Goal: Task Accomplishment & Management: Complete application form

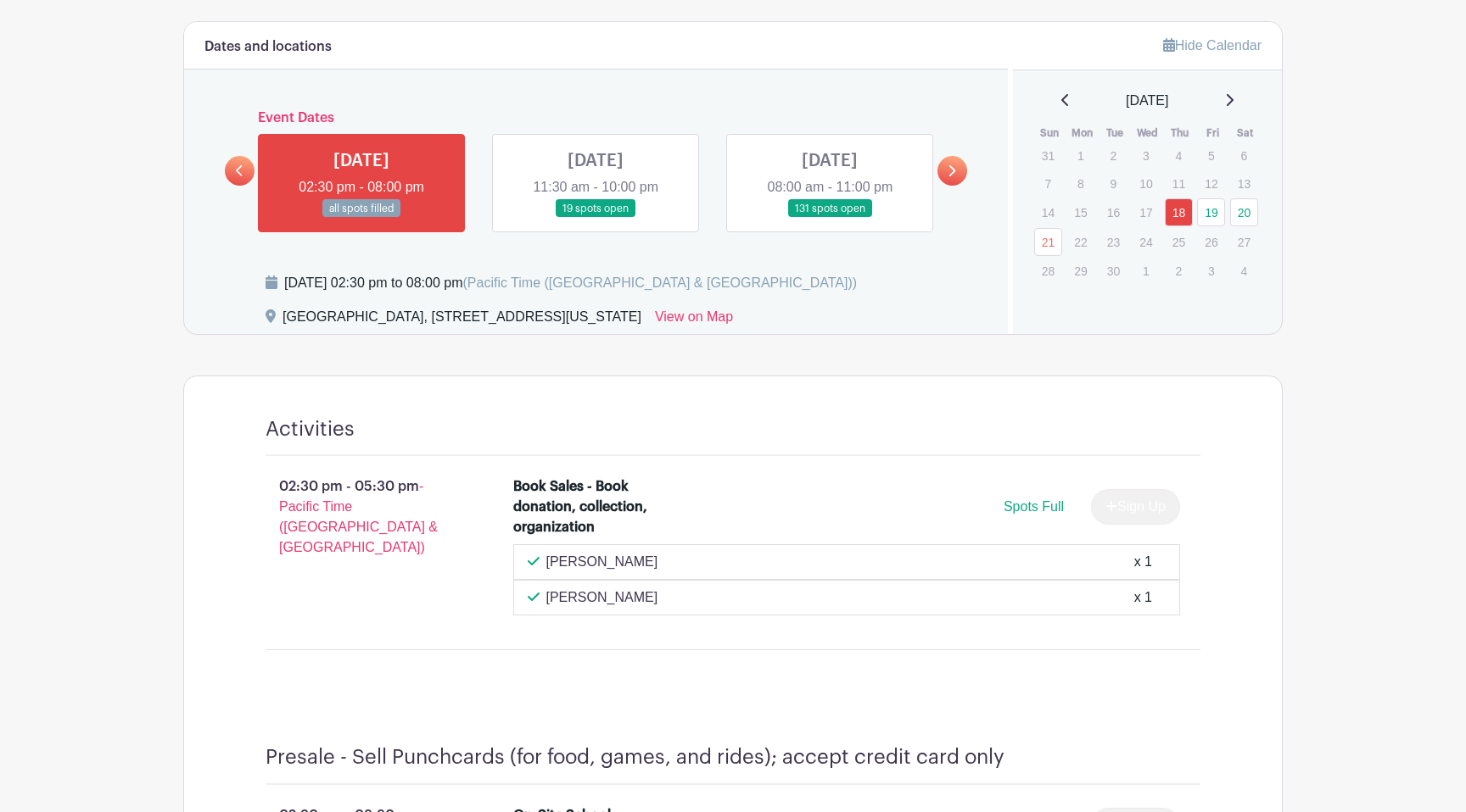
scroll to position [752, 0]
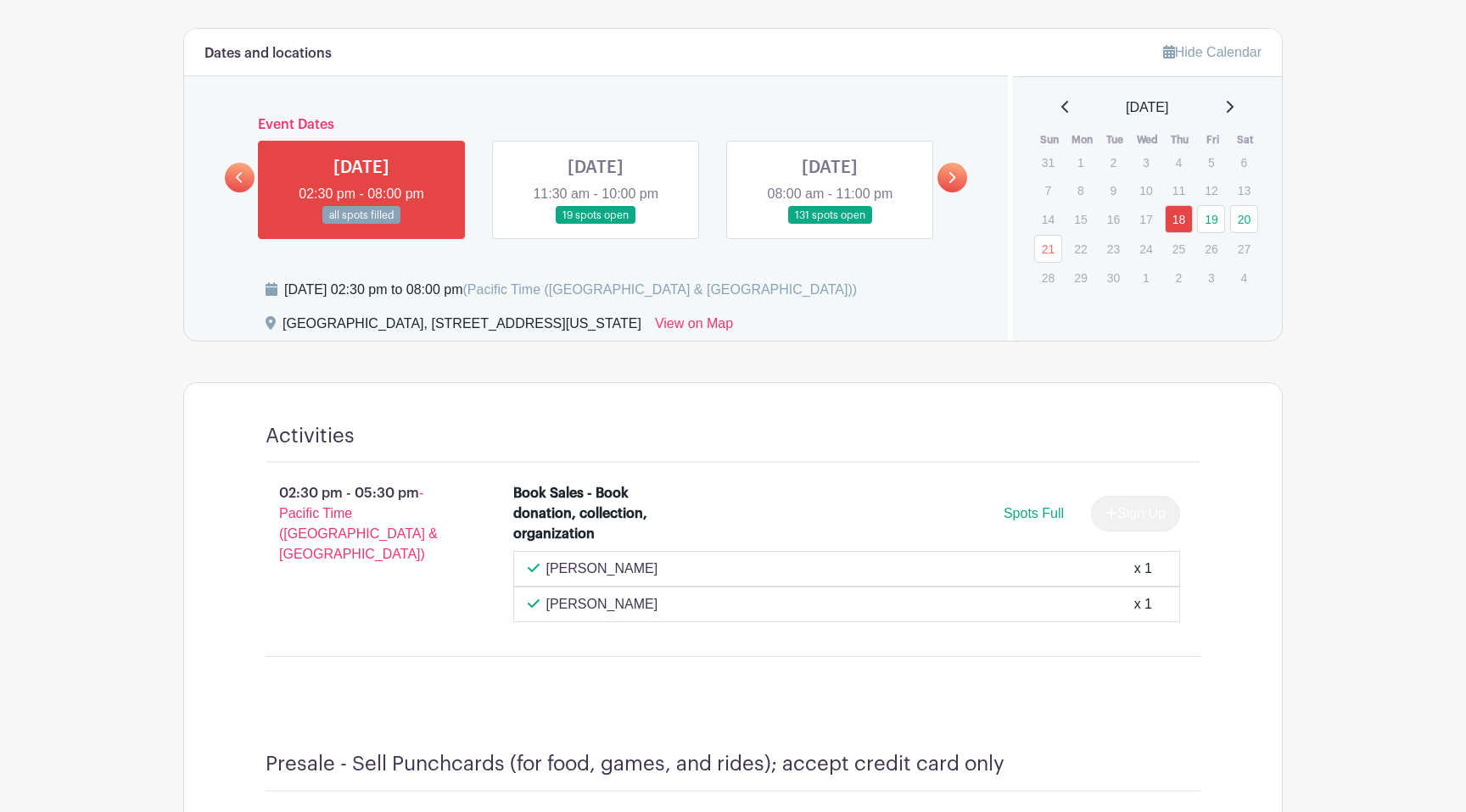
click at [595, 225] on link at bounding box center [595, 225] width 0 height 0
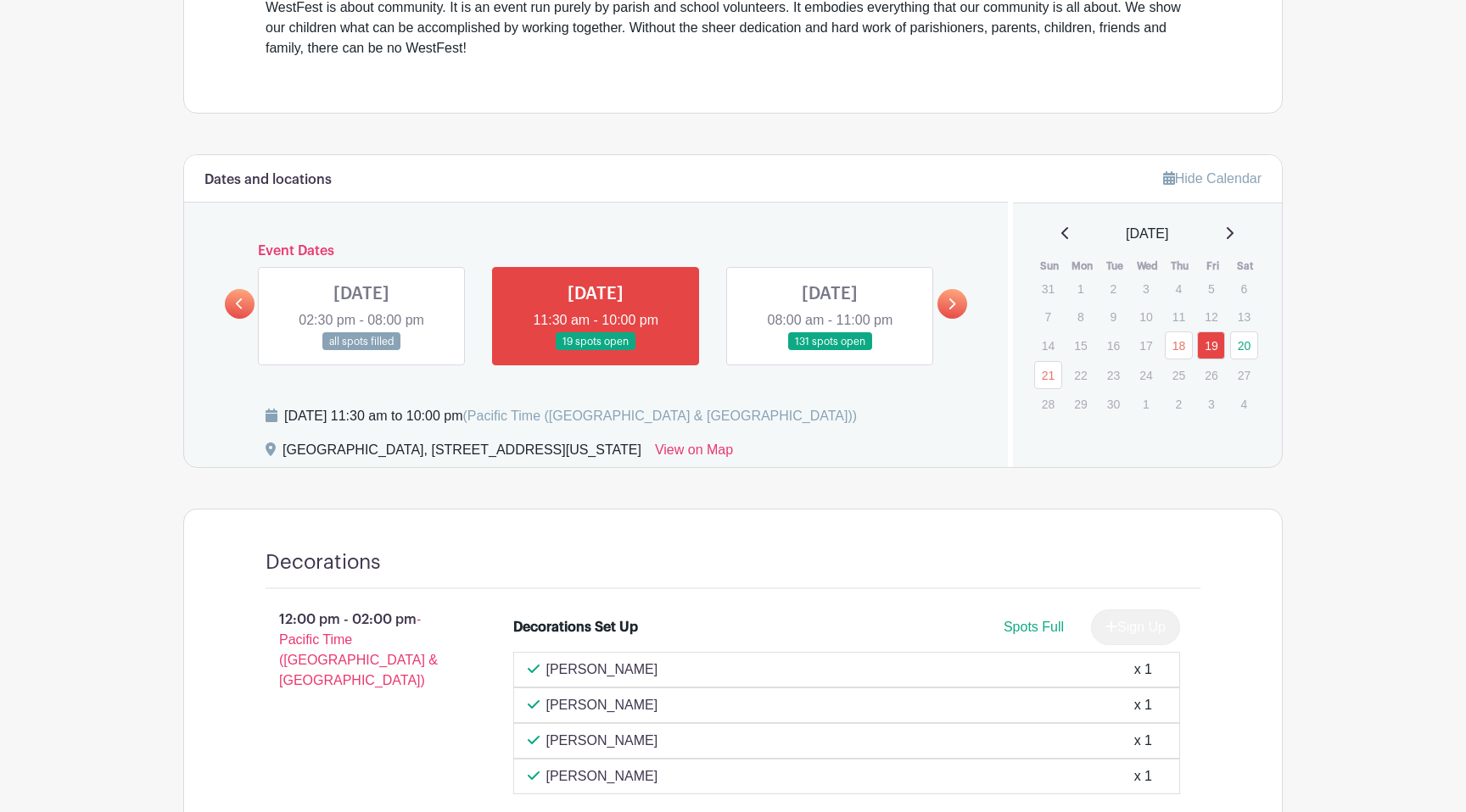
scroll to position [372, 0]
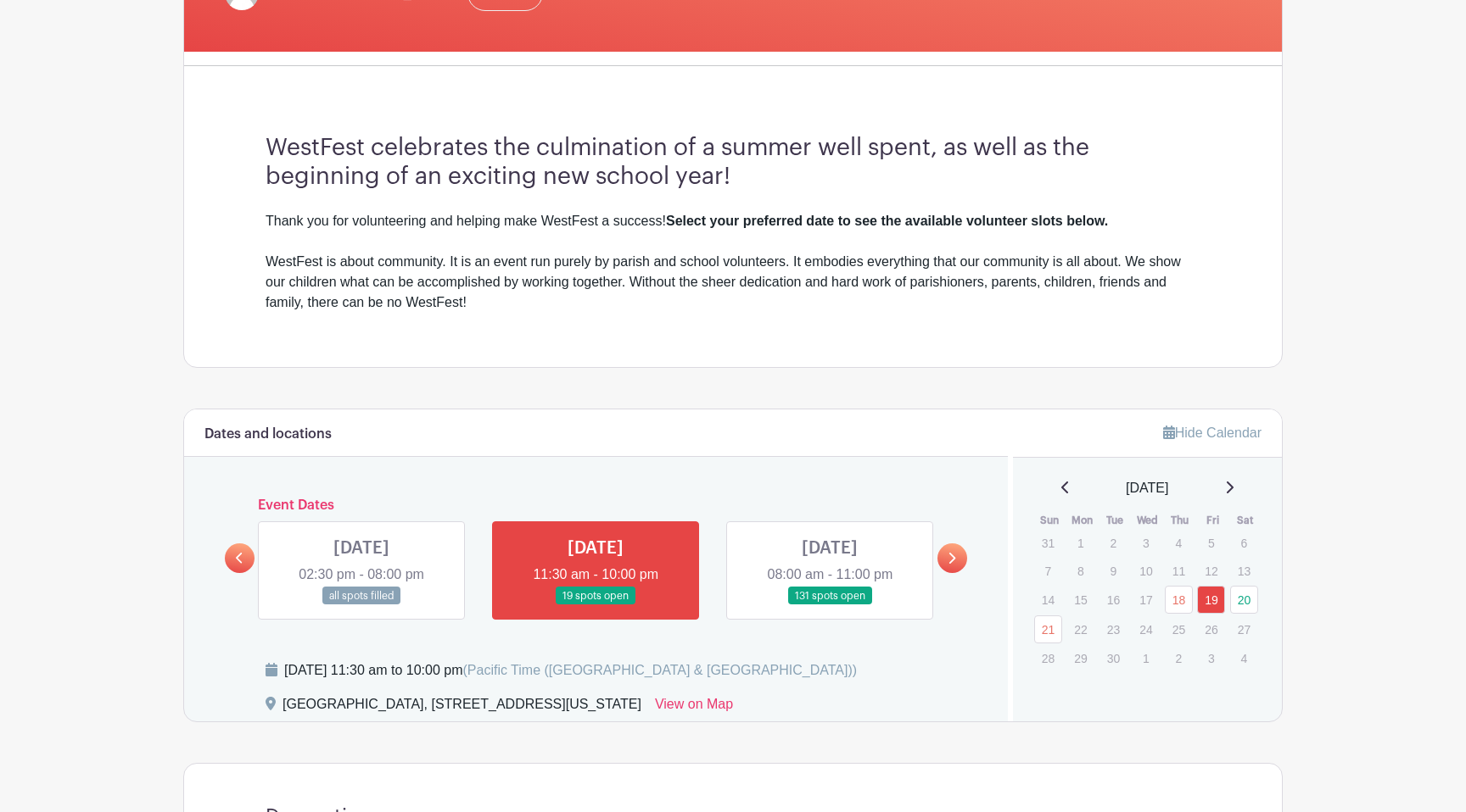
click at [362, 605] on link at bounding box center [362, 605] width 0 height 0
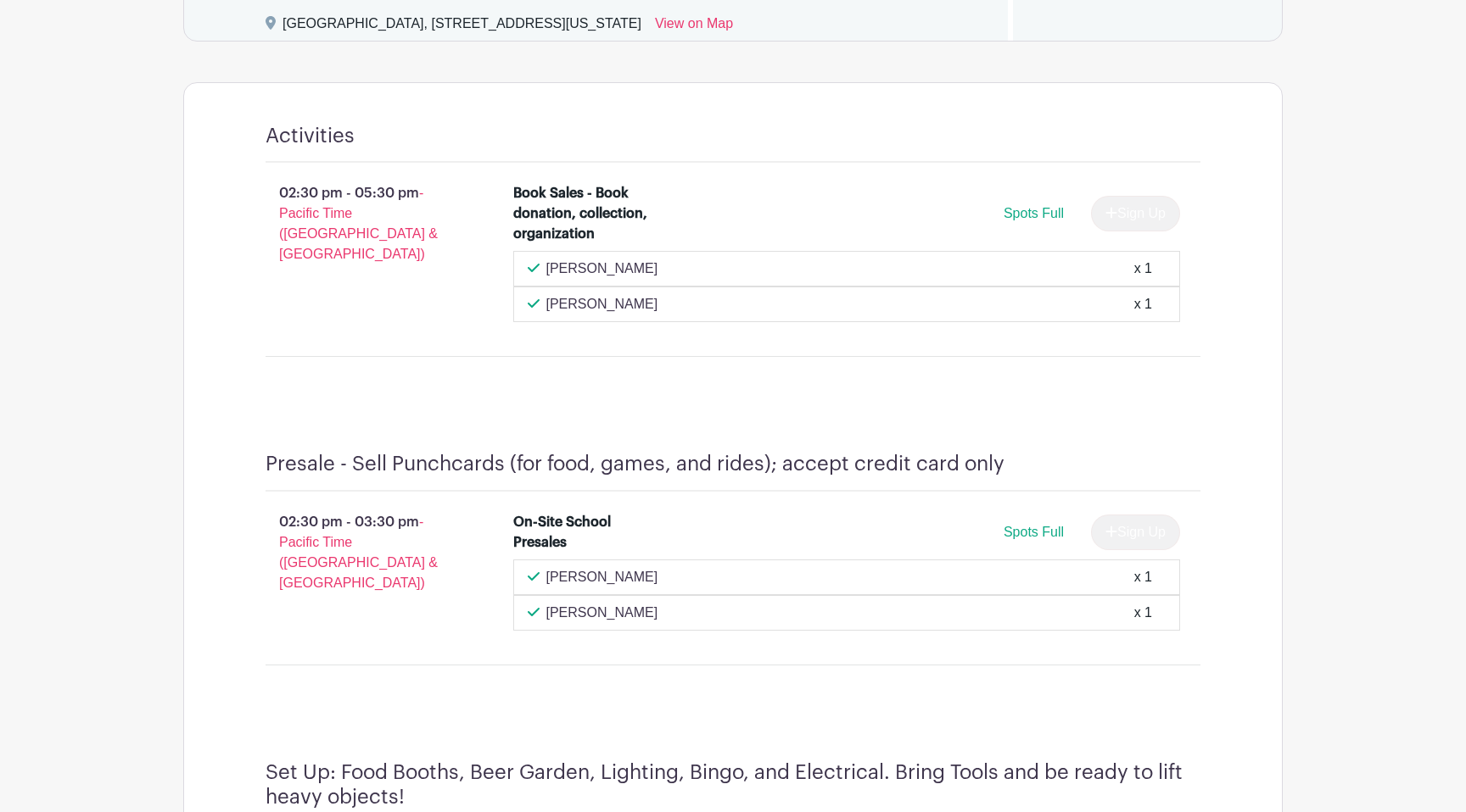
scroll to position [1055, 0]
click at [1007, 207] on span "Spots Full" at bounding box center [1033, 211] width 60 height 15
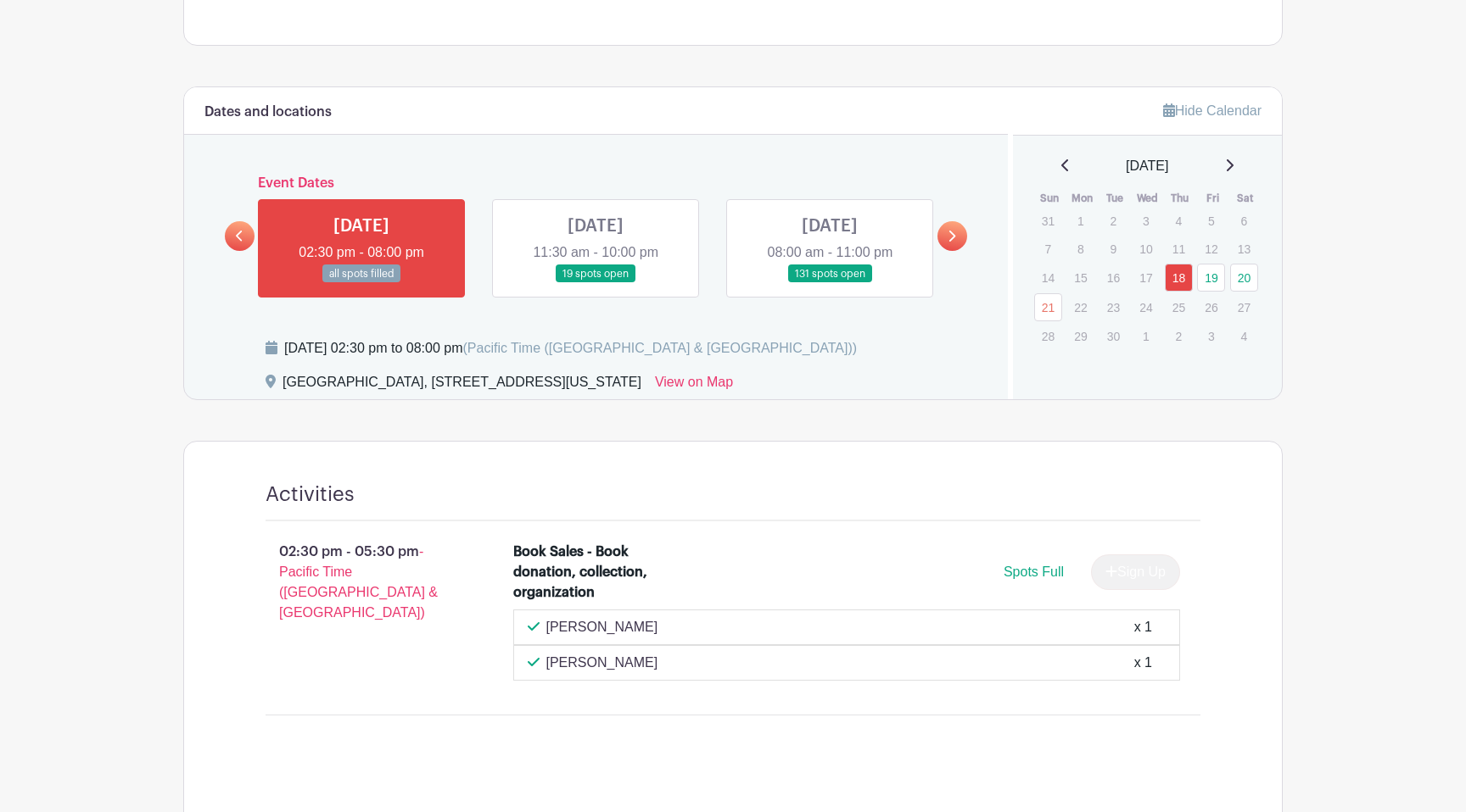
scroll to position [692, 0]
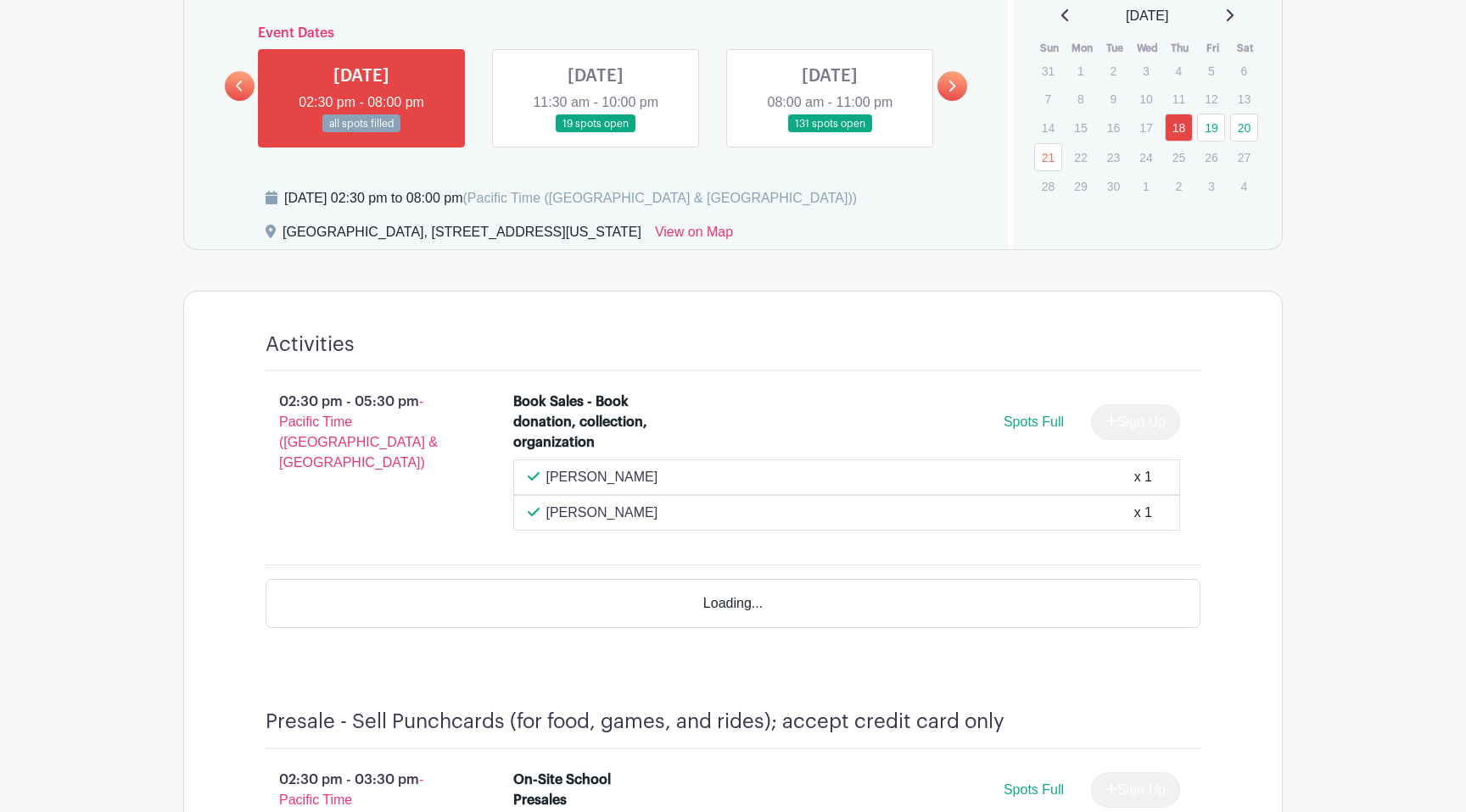
scroll to position [850, 0]
